Goal: Transaction & Acquisition: Purchase product/service

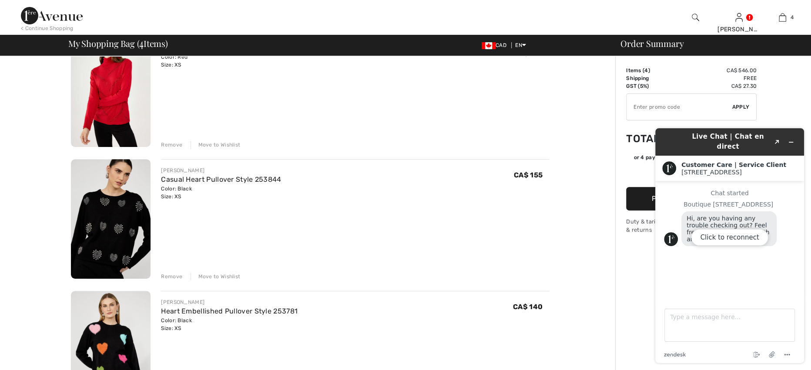
click at [788, 136] on div "Click to reconnect" at bounding box center [729, 245] width 149 height 235
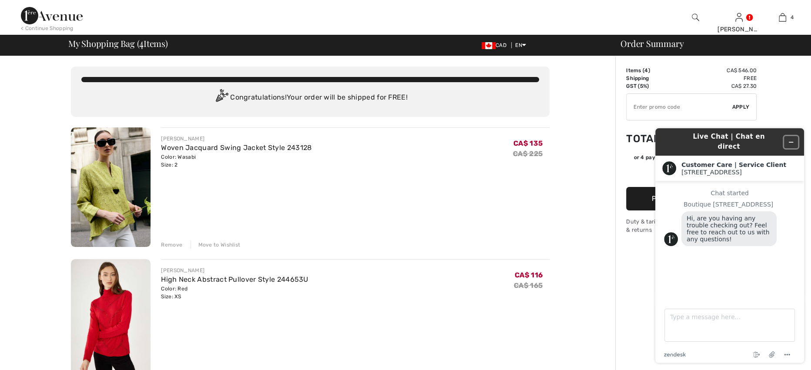
click at [791, 139] on icon "Minimize widget" at bounding box center [791, 142] width 6 height 6
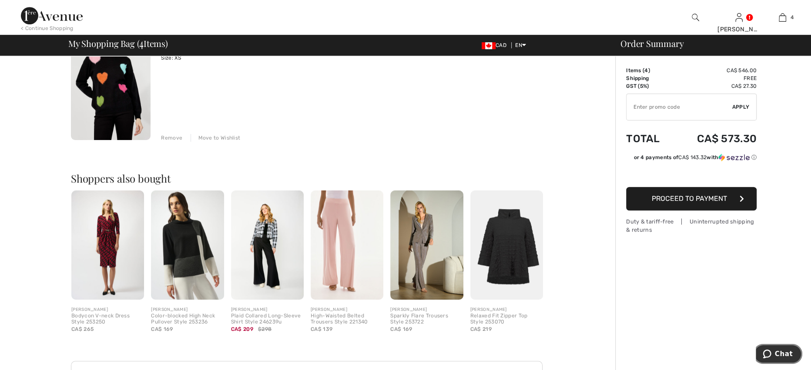
scroll to position [522, 0]
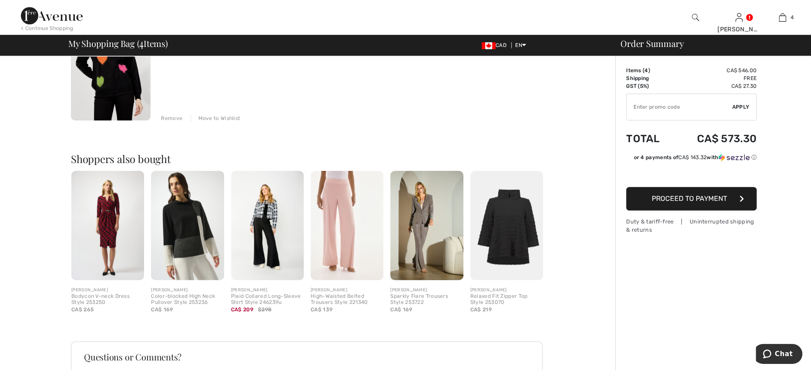
click at [517, 238] on img at bounding box center [506, 225] width 73 height 109
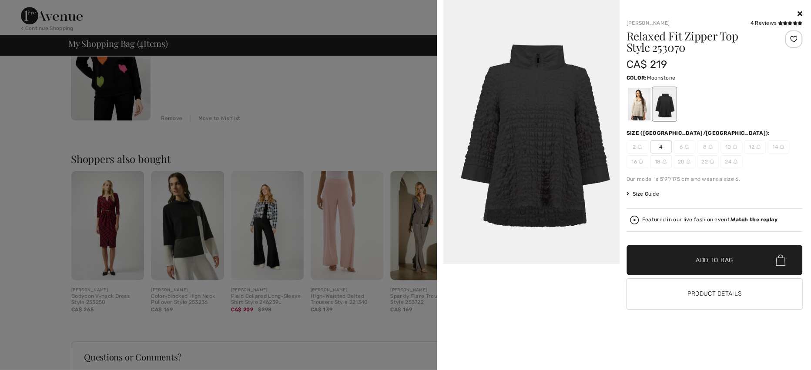
click at [633, 103] on div at bounding box center [639, 104] width 23 height 33
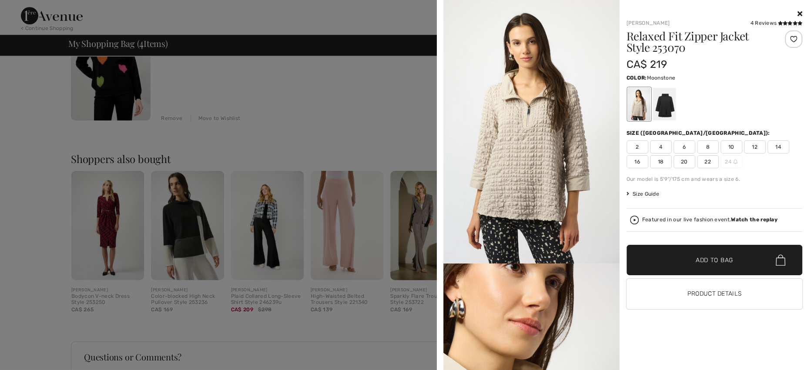
click at [801, 13] on icon at bounding box center [800, 13] width 5 height 7
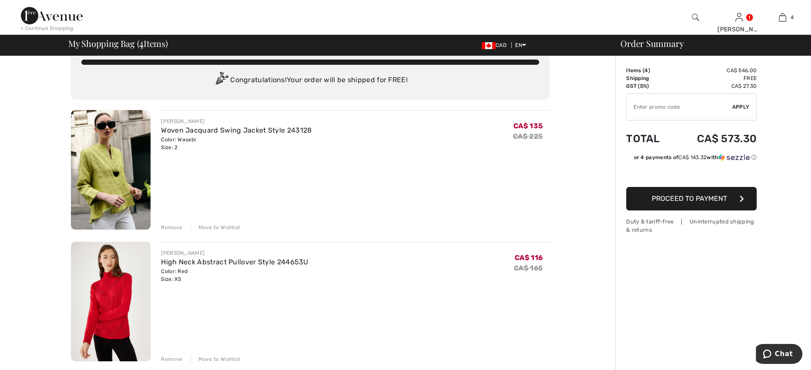
scroll to position [0, 0]
